Goal: Check status

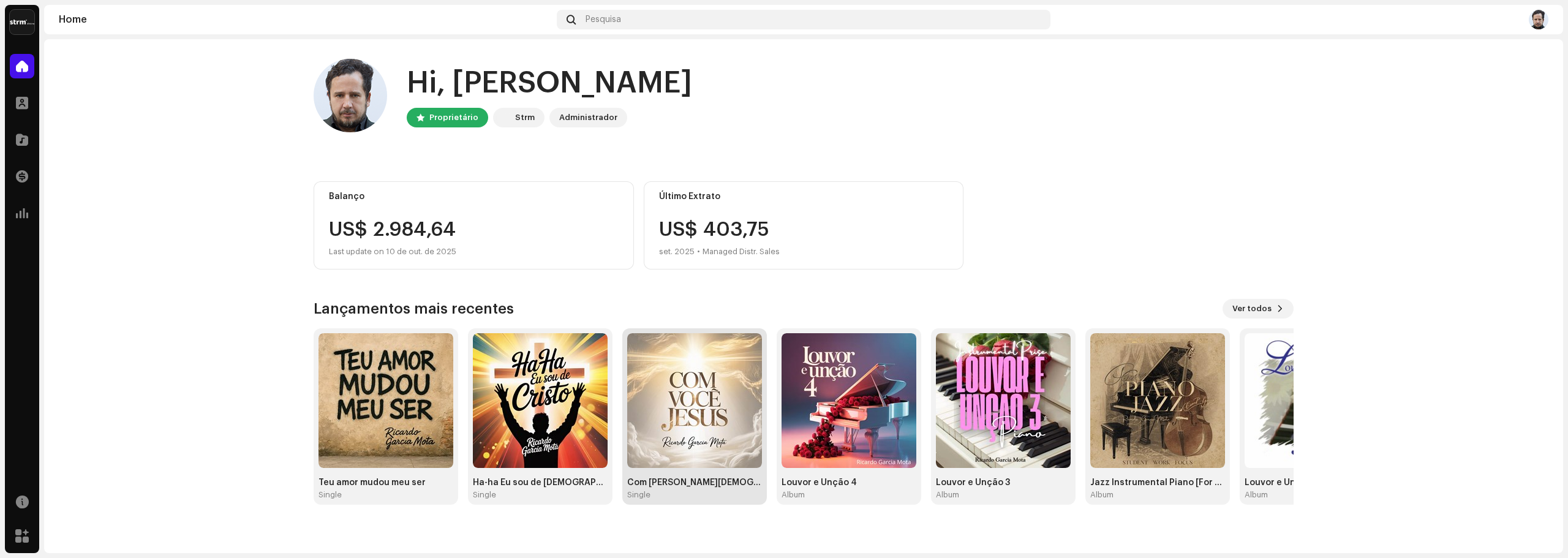
click at [705, 417] on img at bounding box center [694, 401] width 135 height 135
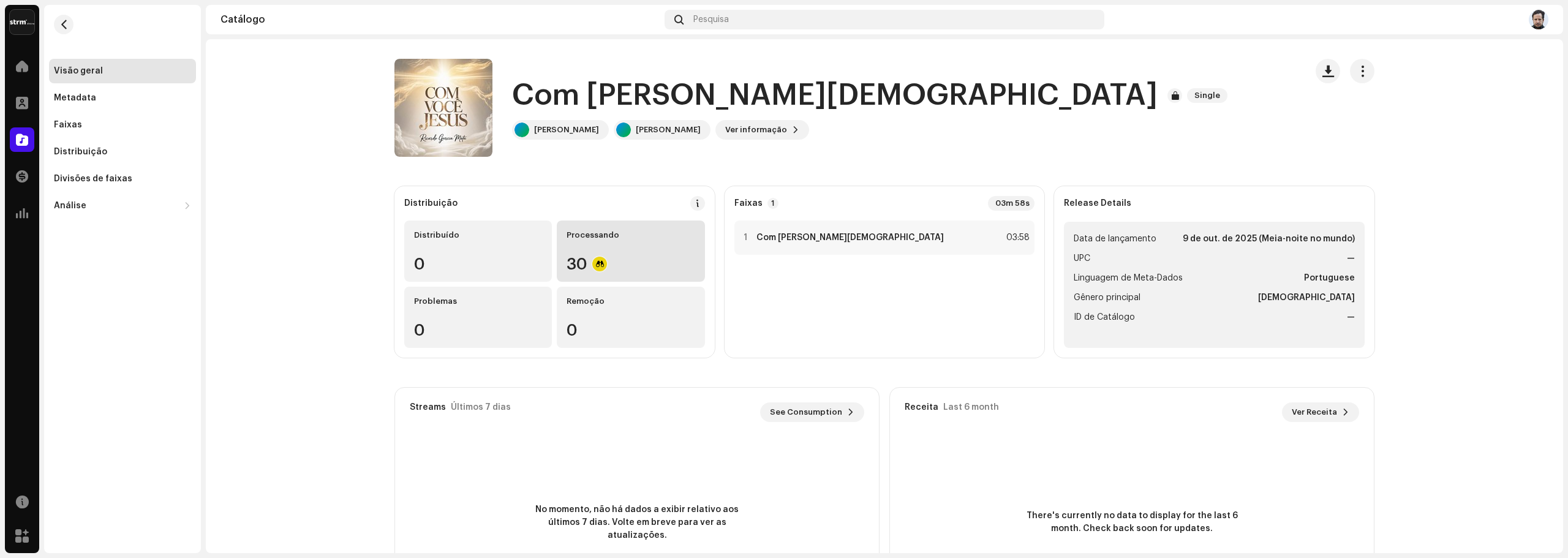
click at [569, 263] on div "30" at bounding box center [630, 264] width 128 height 16
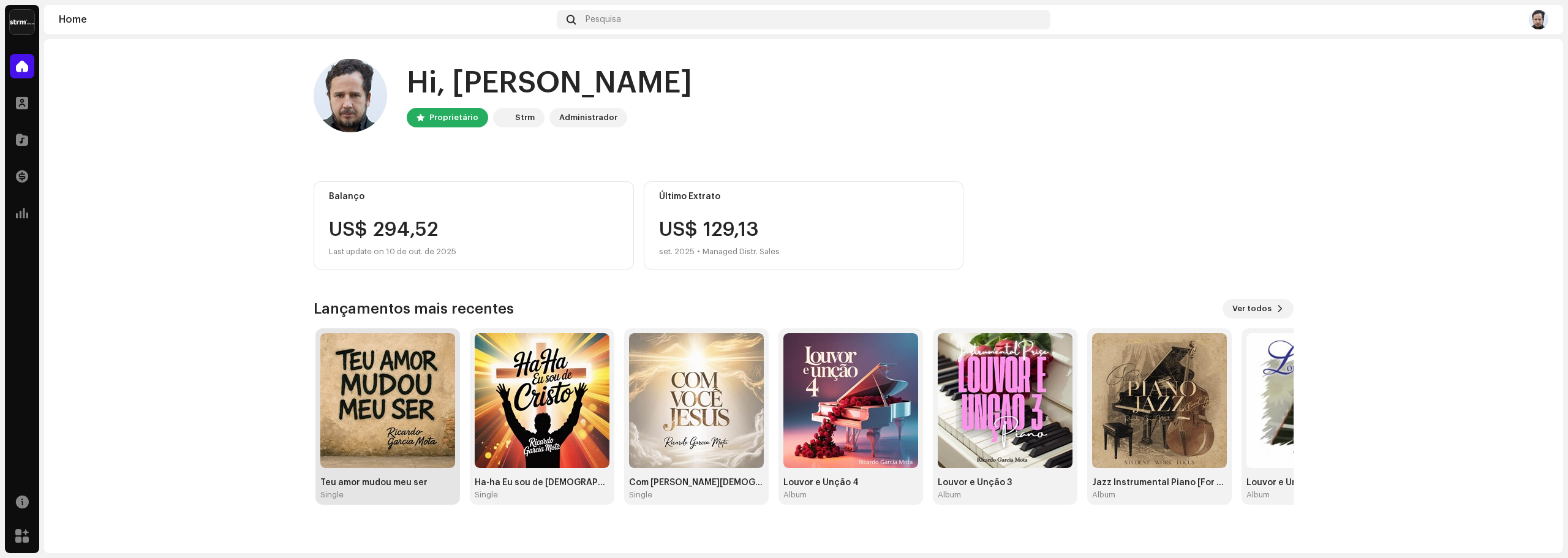
click at [416, 415] on img at bounding box center [387, 401] width 135 height 135
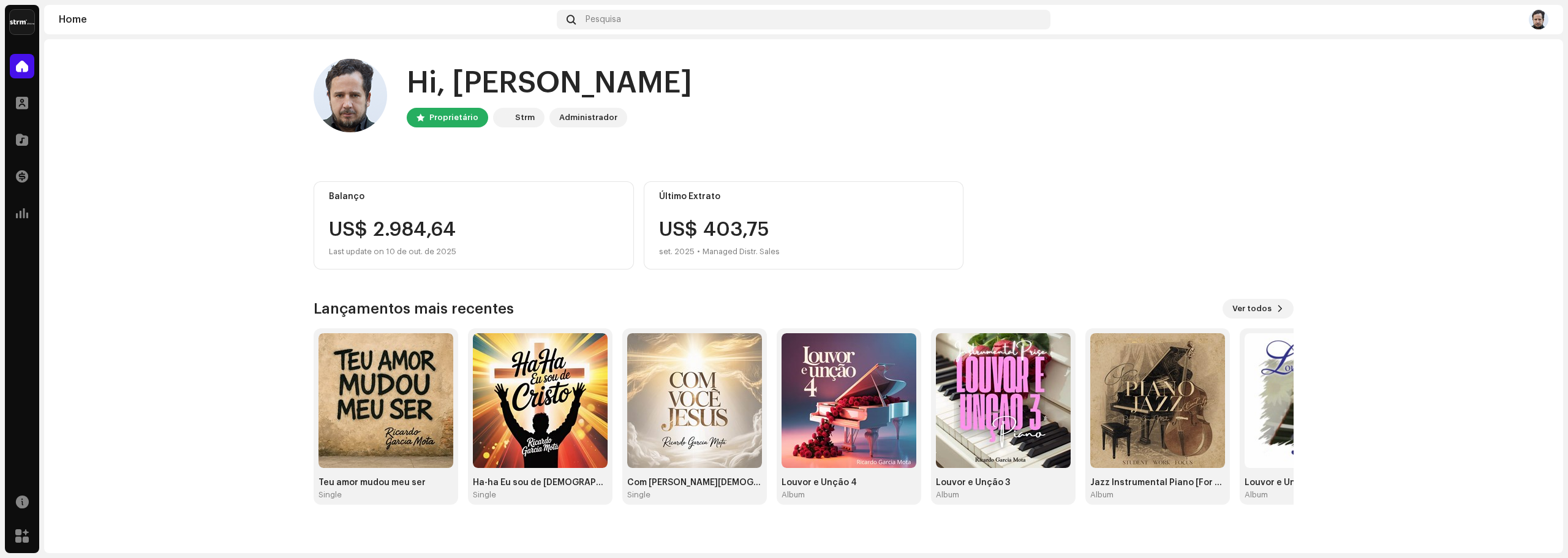
click at [1034, 219] on div "Balanço US$ 2.984,64 Last update on 10 de out. de 2025 Último Extrato US$ 403,7…" at bounding box center [803, 225] width 980 height 88
